Goal: Task Accomplishment & Management: Use online tool/utility

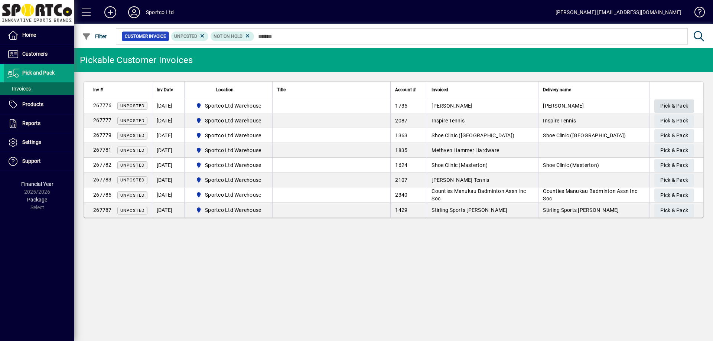
click at [661, 108] on span "Pick & Pack" at bounding box center [674, 106] width 28 height 12
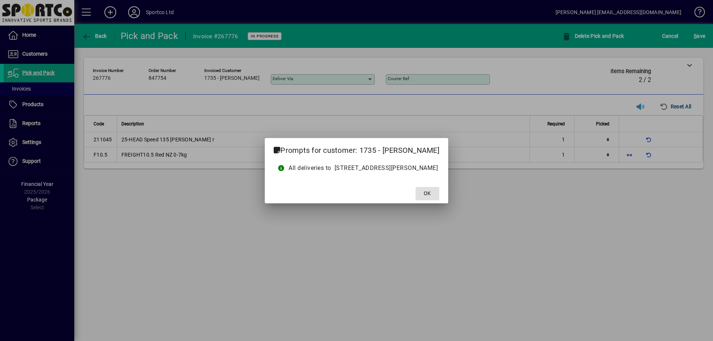
click at [415, 187] on button "OK" at bounding box center [427, 193] width 24 height 13
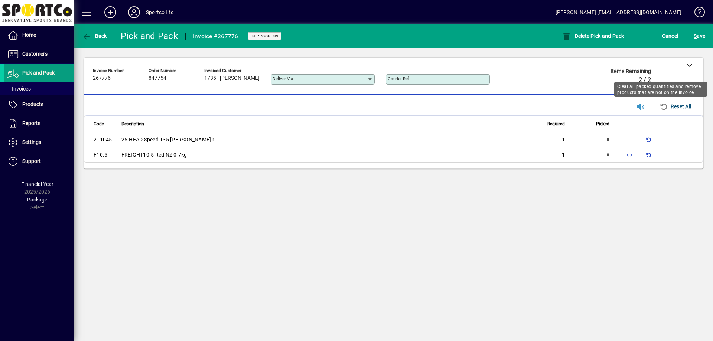
type input "*"
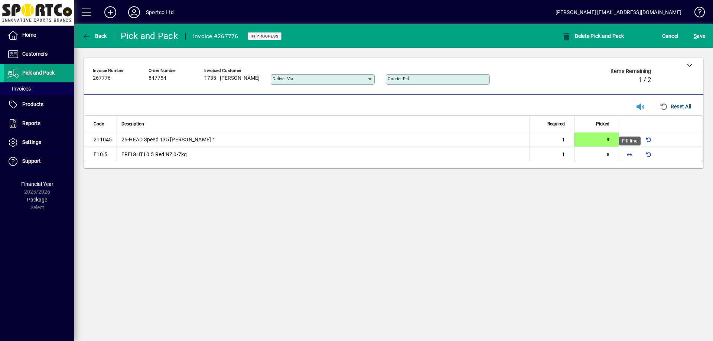
click at [633, 155] on span "button" at bounding box center [629, 154] width 18 height 18
type input "*"
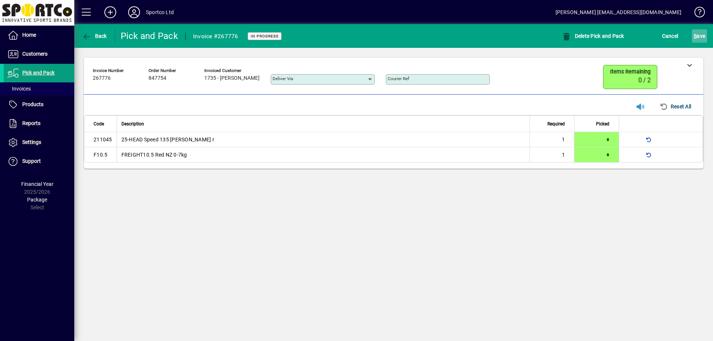
click at [704, 37] on span "S ave" at bounding box center [699, 36] width 12 height 12
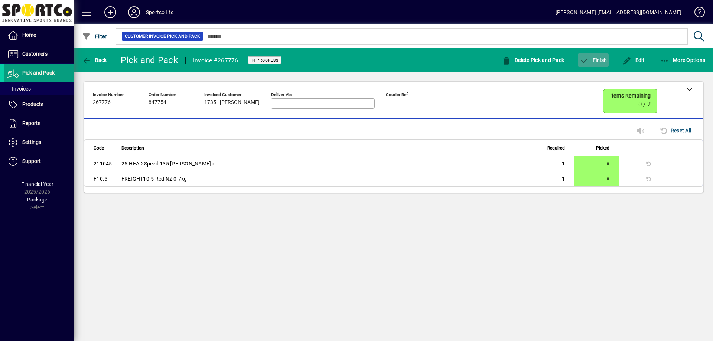
click at [594, 59] on span "Finish" at bounding box center [592, 60] width 27 height 6
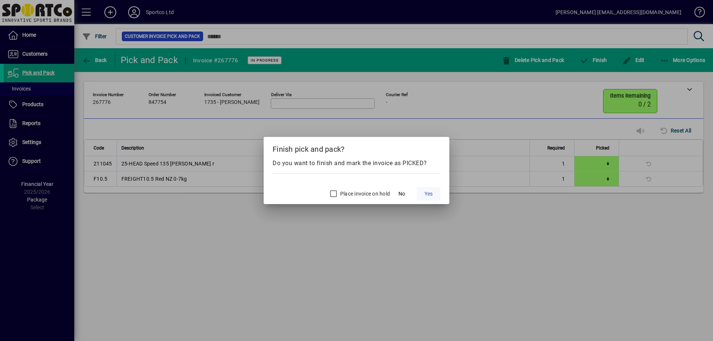
click at [428, 198] on span at bounding box center [428, 194] width 24 height 18
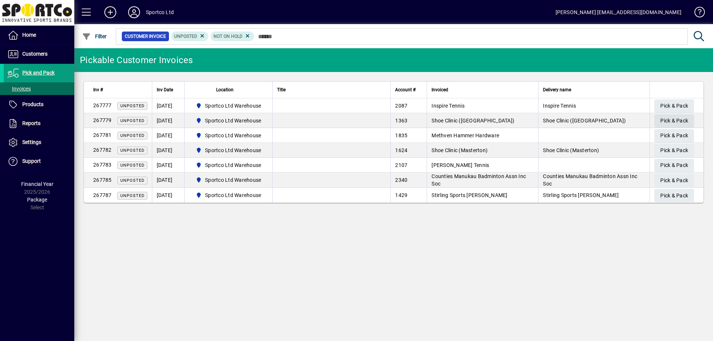
click at [662, 118] on span "Pick & Pack" at bounding box center [674, 121] width 28 height 12
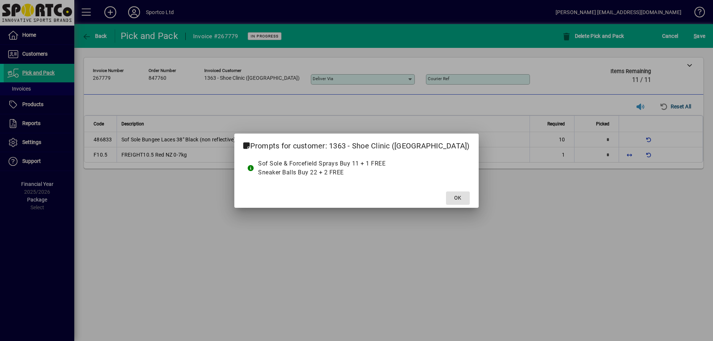
click at [446, 191] on button "OK" at bounding box center [458, 197] width 24 height 13
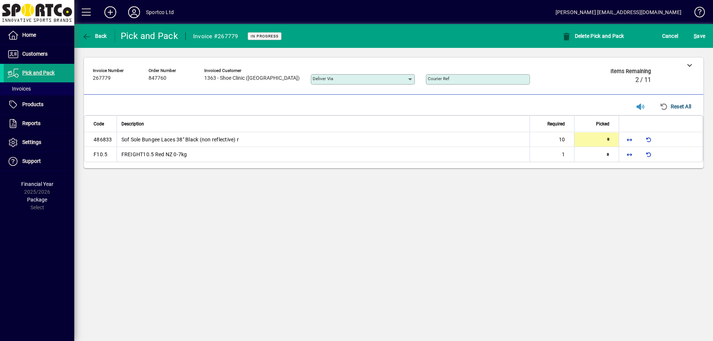
type input "**"
click at [632, 153] on span "button" at bounding box center [629, 155] width 18 height 18
type input "*"
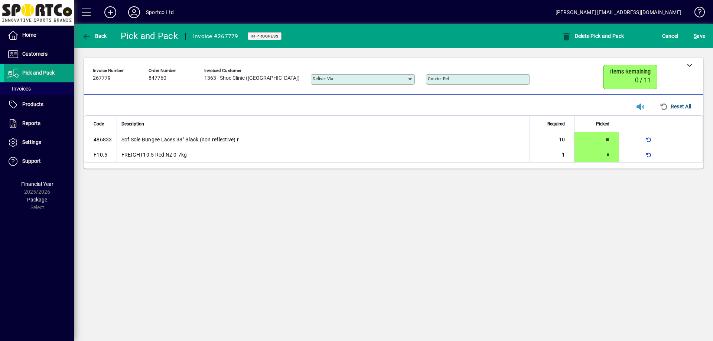
click at [688, 35] on div "S ave" at bounding box center [698, 35] width 27 height 13
click at [702, 38] on span "S ave" at bounding box center [699, 36] width 12 height 12
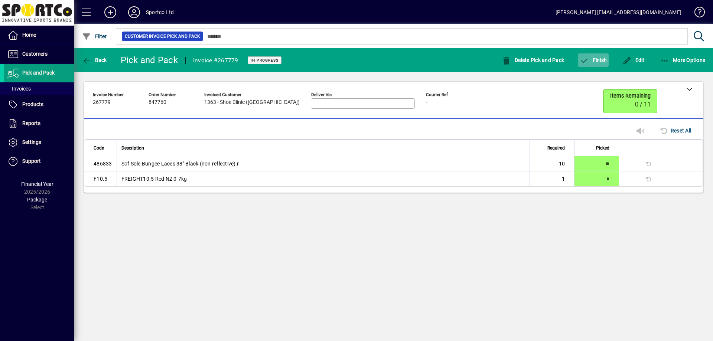
click at [602, 60] on span "Finish" at bounding box center [592, 60] width 27 height 6
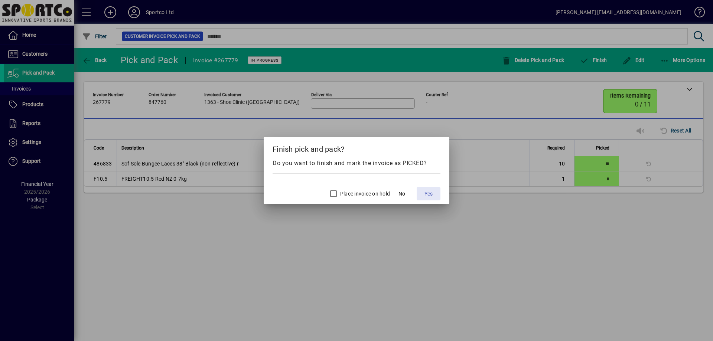
click at [430, 193] on span "Yes" at bounding box center [428, 194] width 8 height 8
